Goal: Navigation & Orientation: Find specific page/section

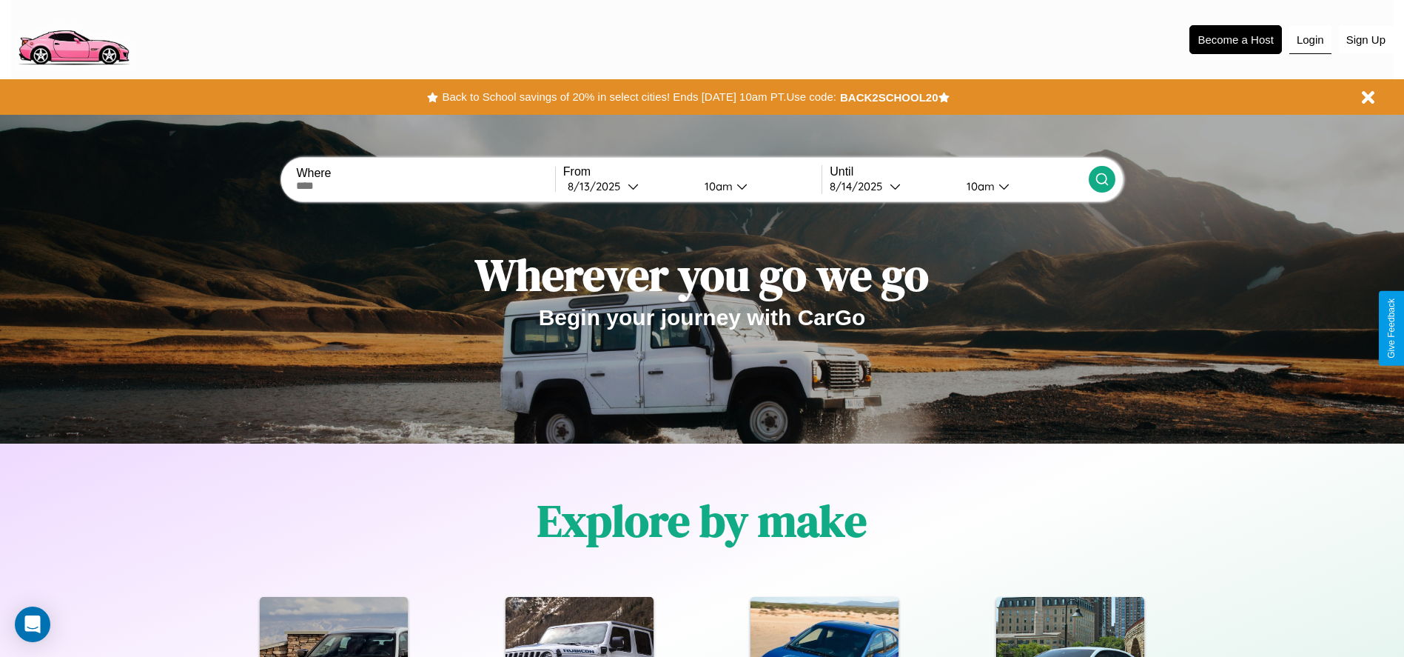
click at [1310, 39] on button "Login" at bounding box center [1311, 40] width 42 height 28
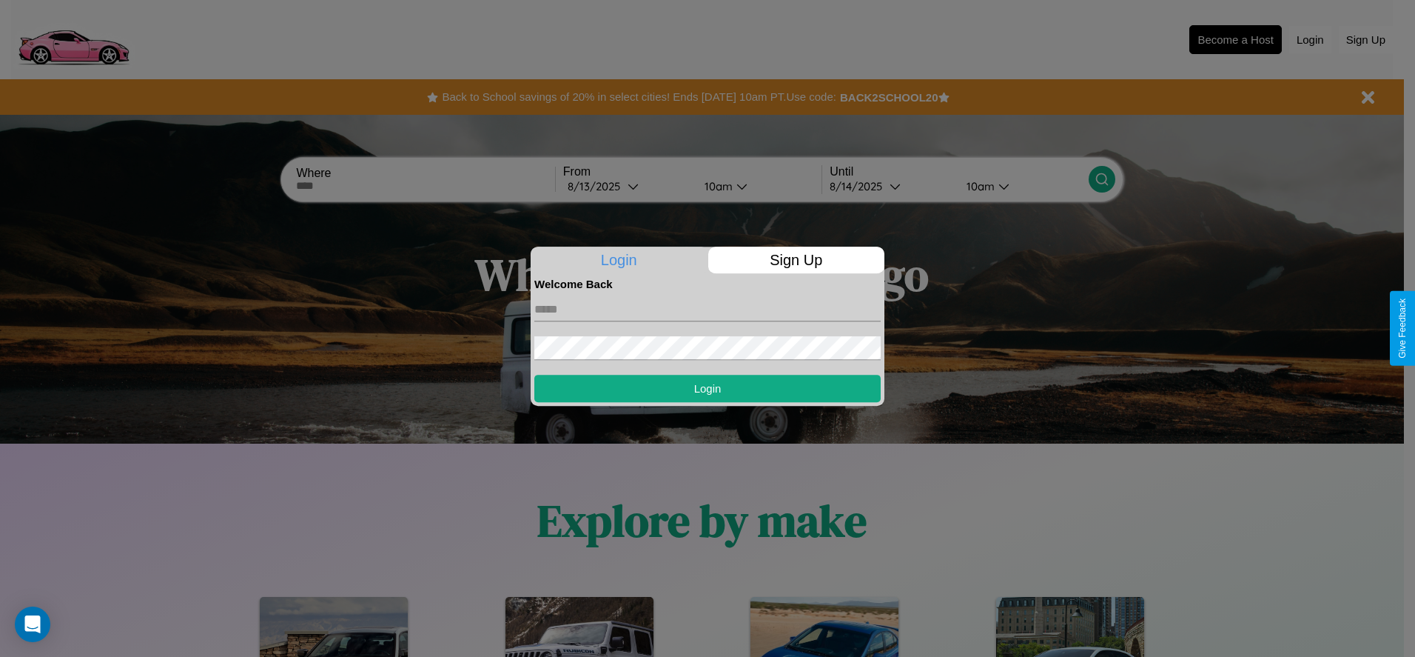
click at [708, 309] on input "text" at bounding box center [707, 310] width 346 height 24
type input "**********"
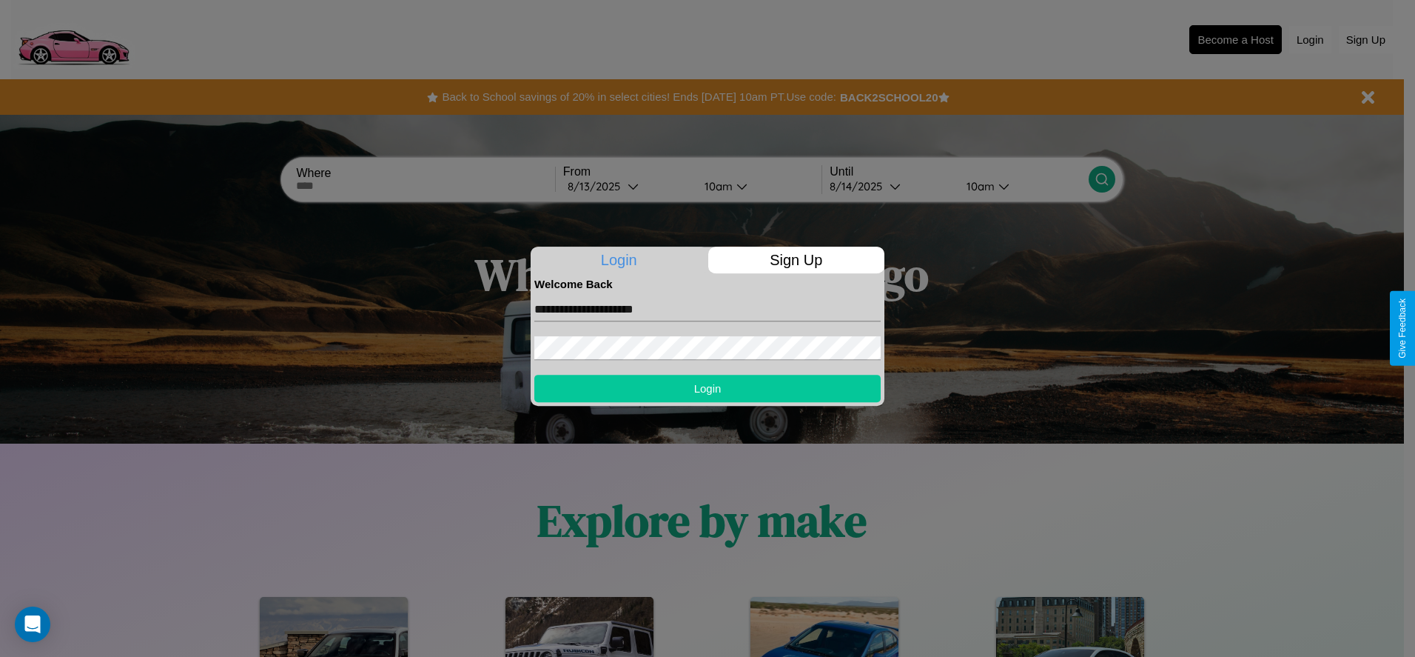
click at [708, 388] on button "Login" at bounding box center [707, 388] width 346 height 27
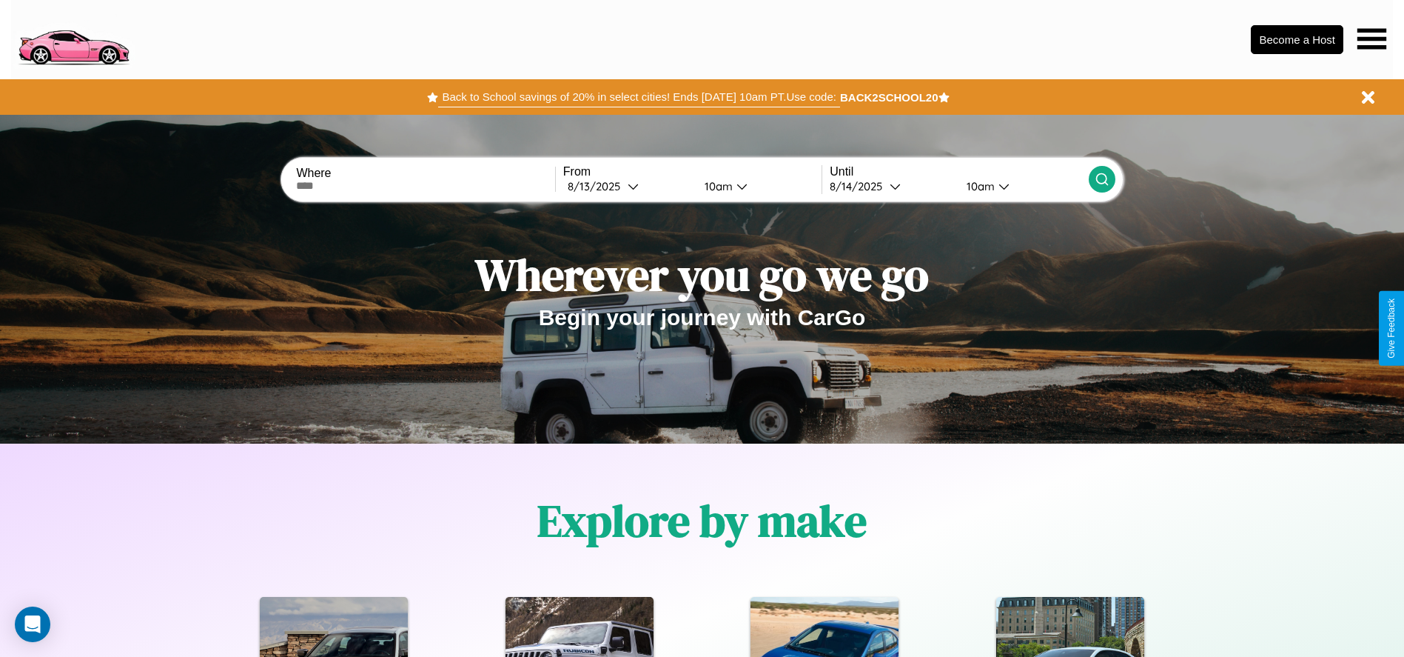
click at [639, 97] on button "Back to School savings of 20% in select cities! Ends [DATE] 10am PT. Use code:" at bounding box center [638, 97] width 401 height 21
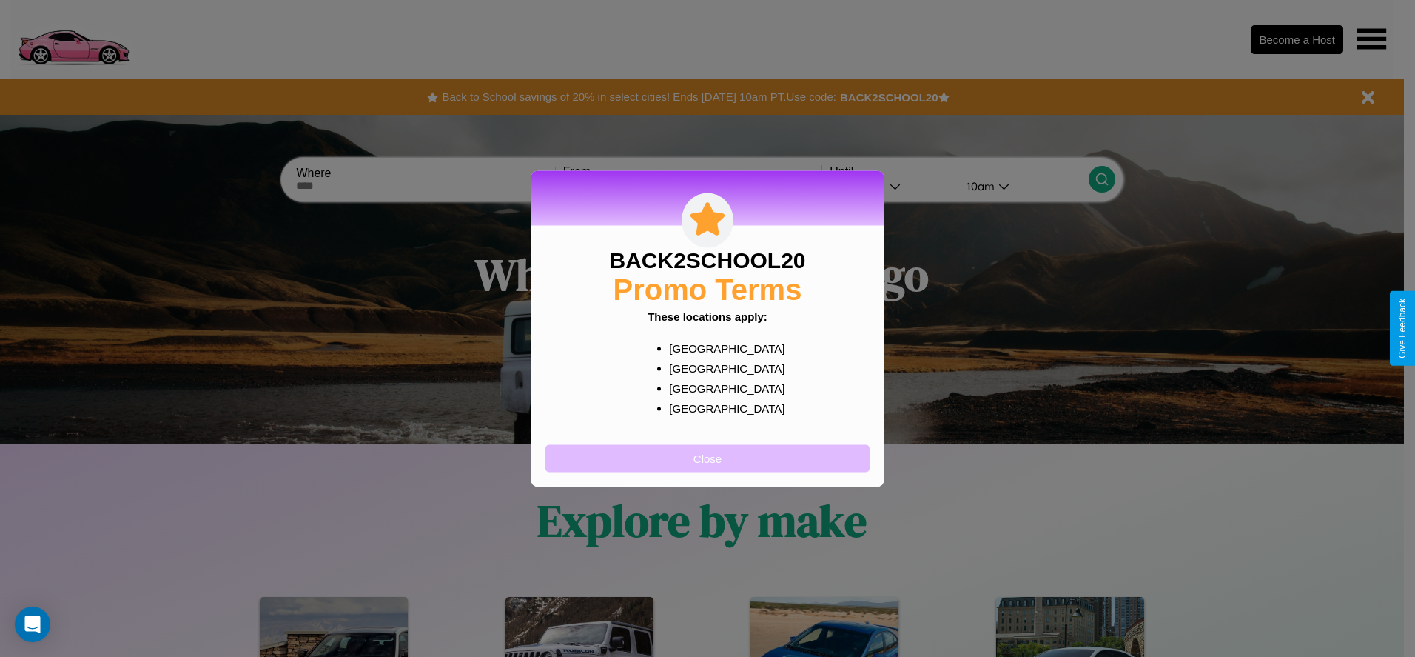
click at [708, 457] on button "Close" at bounding box center [708, 457] width 324 height 27
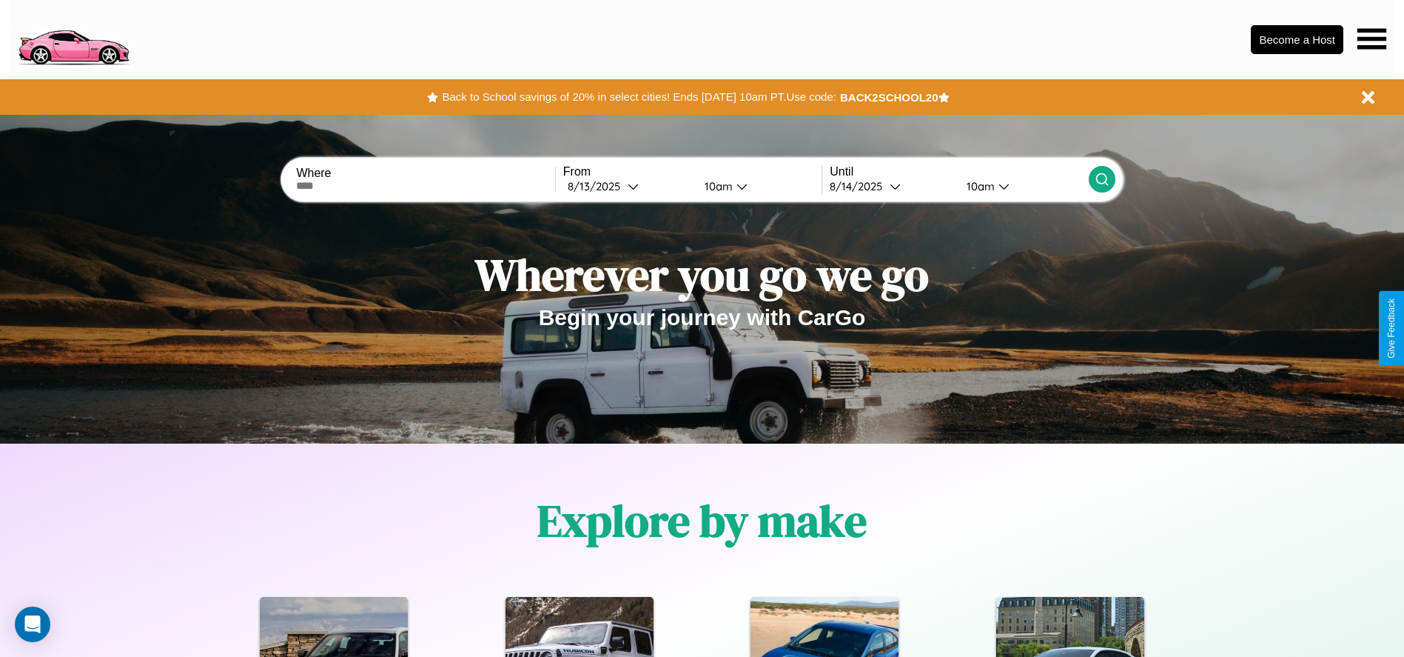
click at [1372, 38] on icon at bounding box center [1372, 38] width 29 height 21
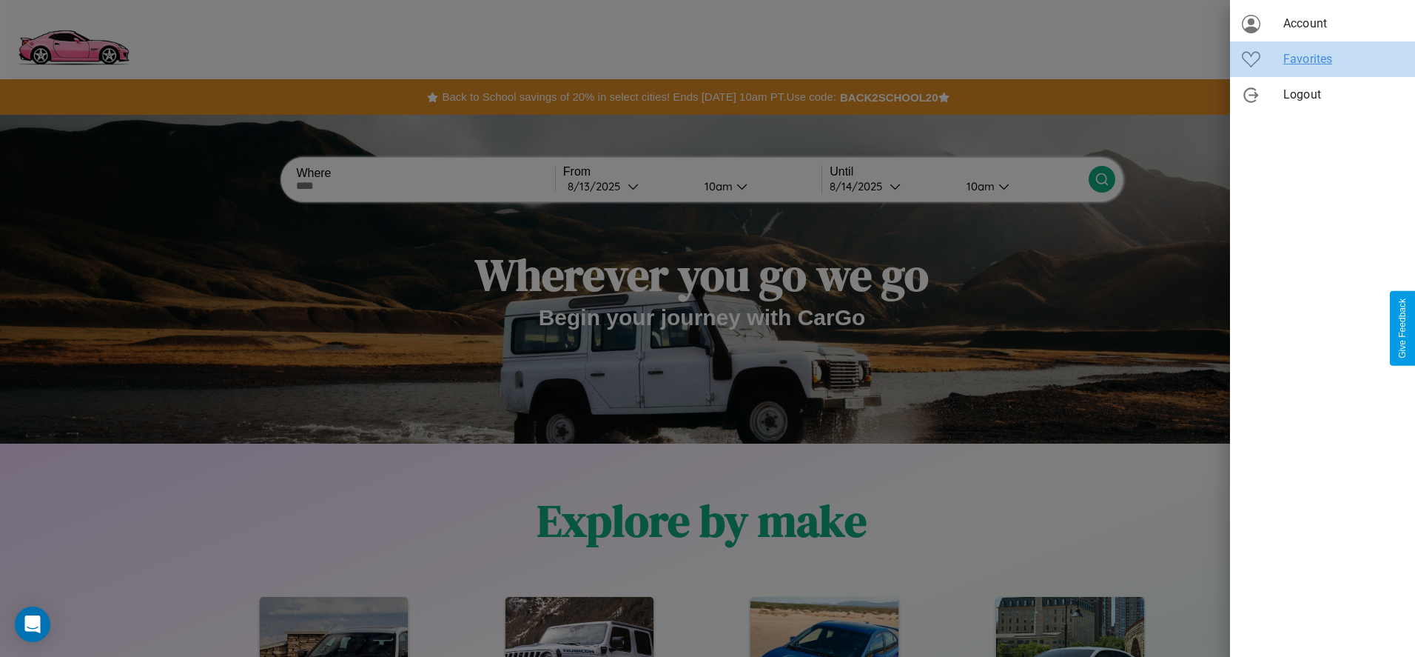
click at [1323, 59] on span "Favorites" at bounding box center [1344, 59] width 120 height 18
